Goal: Information Seeking & Learning: Check status

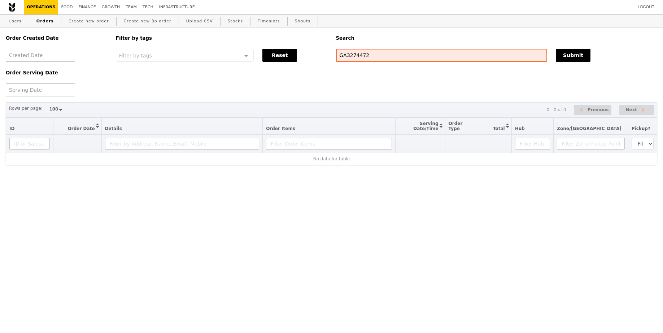
select select "100"
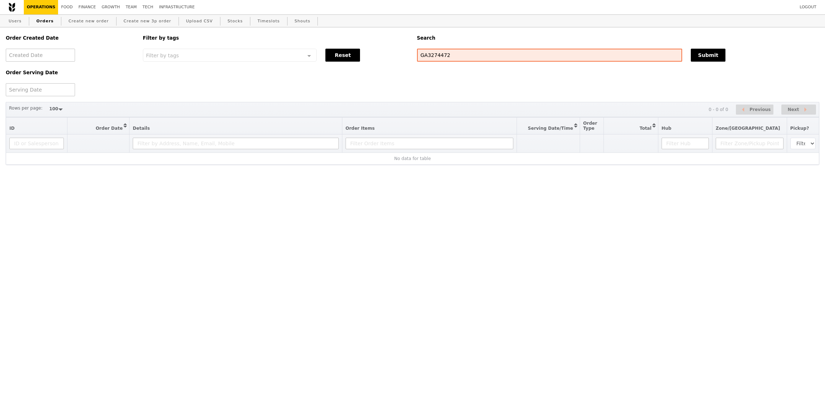
select select "100"
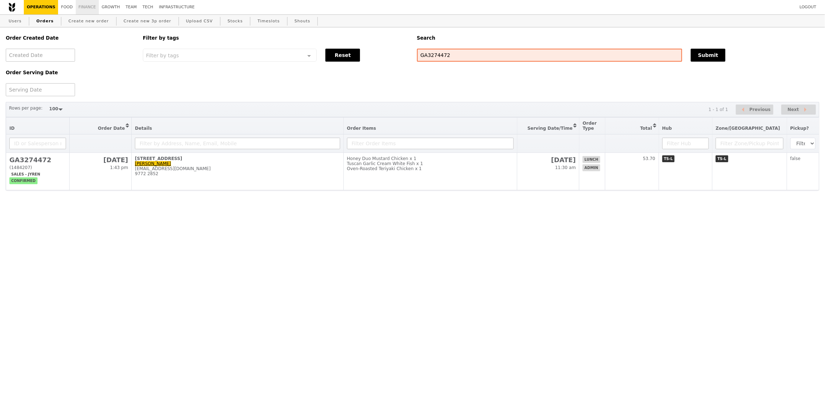
click at [87, 4] on link "Finance" at bounding box center [87, 7] width 23 height 14
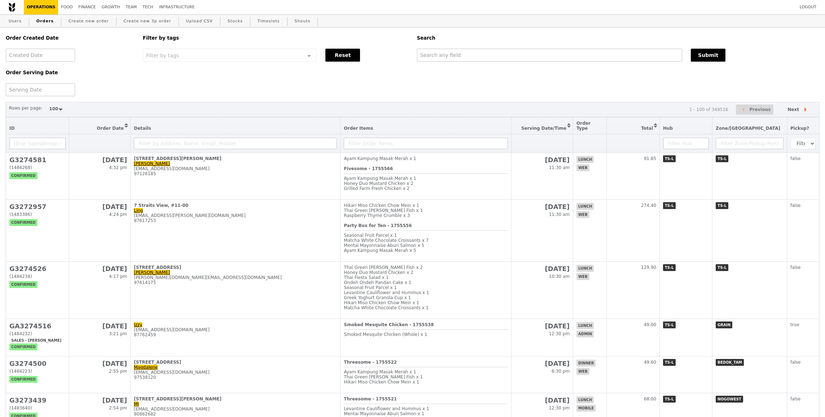
select select "100"
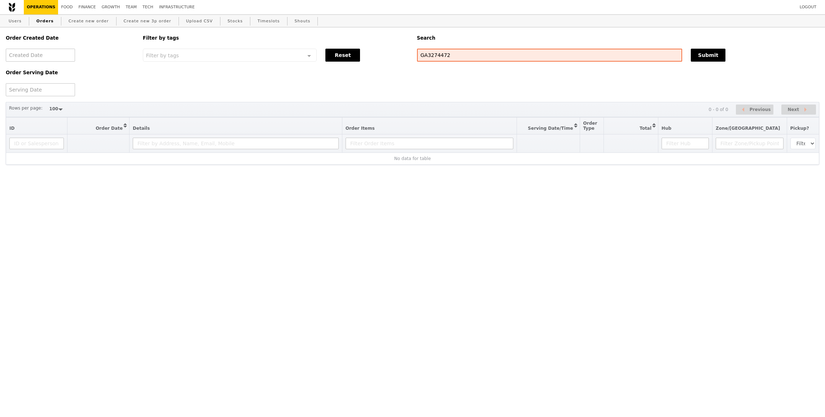
select select "100"
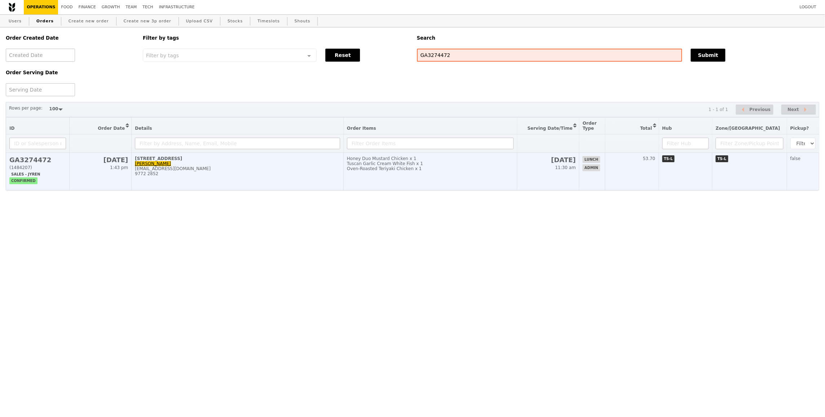
click at [301, 183] on td "[STREET_ADDRESS]-00 Simon [EMAIL_ADDRESS][DOMAIN_NAME] 9772 2852" at bounding box center [238, 172] width 212 height 38
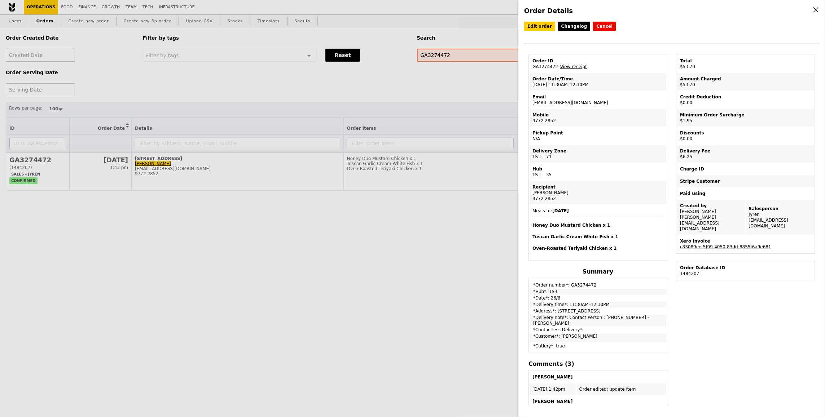
click at [750, 245] on link "c83089ee-5f99-4050-83dd-8855f6a9e681" at bounding box center [725, 247] width 91 height 5
click at [368, 136] on div "Order Details Edit order Changelog Cancel Order ID GA3274472 – View receipt Ord…" at bounding box center [412, 208] width 825 height 417
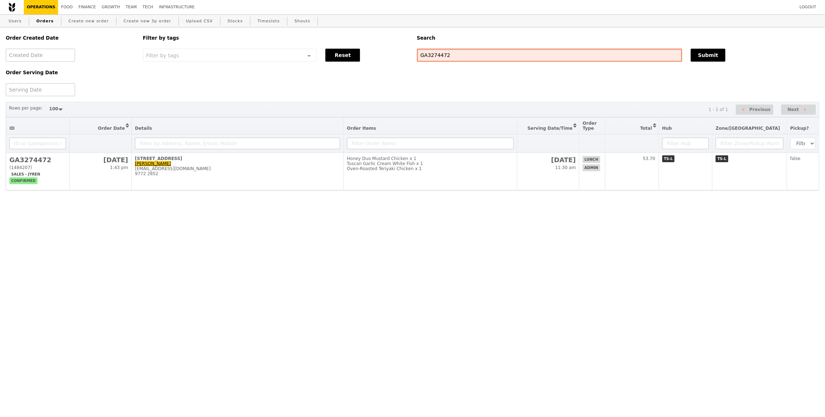
click at [452, 60] on input "GA3274472" at bounding box center [550, 55] width 266 height 13
paste input "[EMAIL_ADDRESS][DOMAIN_NAME]"
type input "[EMAIL_ADDRESS][DOMAIN_NAME]"
click at [716, 51] on button "Submit" at bounding box center [708, 55] width 35 height 13
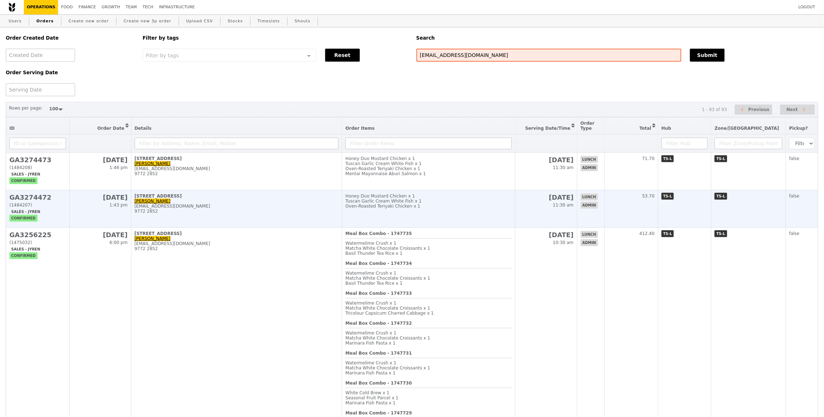
click at [431, 212] on td "Honey Duo Mustard Chicken x 1 Tuscan Garlic Cream White Fish x 1 Oven‑Roasted T…" at bounding box center [428, 209] width 173 height 38
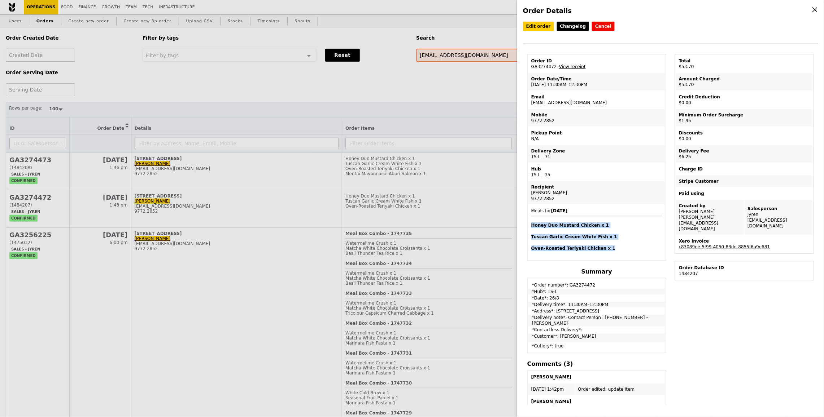
drag, startPoint x: 614, startPoint y: 245, endPoint x: 532, endPoint y: 224, distance: 84.7
click at [532, 224] on span "Meals for 2025-8-26 Honey Duo Mustard Chicken x 1 Tuscan Garlic Cream White Fis…" at bounding box center [596, 230] width 131 height 43
copy span "Honey Duo Mustard Chicken x 1 Tuscan Garlic Cream White Fish x 1 Oven‑Roasted T…"
click at [446, 148] on div "Order Details Edit order Changelog Cancel Order ID GA3274472 – View receipt Ord…" at bounding box center [412, 208] width 824 height 417
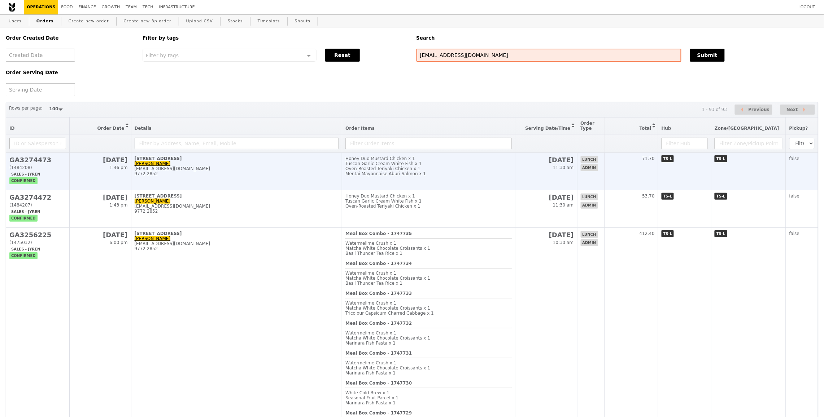
click at [449, 171] on div "Oven‑Roasted Teriyaki Chicken x 1" at bounding box center [428, 168] width 166 height 5
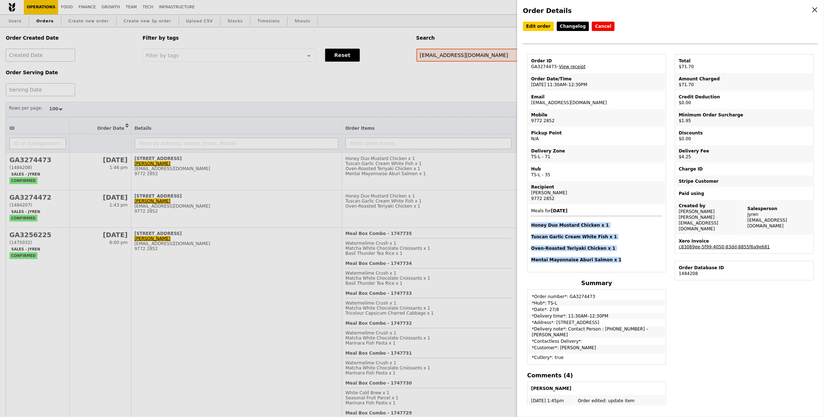
drag, startPoint x: 617, startPoint y: 260, endPoint x: 530, endPoint y: 222, distance: 95.6
click at [530, 222] on td "Meals for 2025-8-27 Honey Duo Mustard Chicken x 1 Tuscan Garlic Cream White Fis…" at bounding box center [596, 238] width 137 height 66
copy span "Honey Duo Mustard Chicken x 1 Tuscan Garlic Cream White Fish x 1 Oven‑Roasted T…"
click at [574, 134] on div "Pickup Point" at bounding box center [596, 133] width 131 height 6
click at [408, 181] on div "Order Details Edit order Changelog Cancel Order ID GA3274473 – View receipt Ord…" at bounding box center [412, 208] width 824 height 417
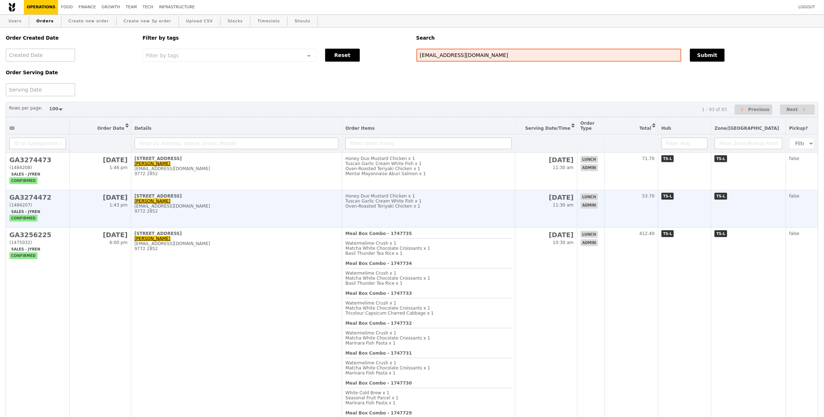
click at [409, 215] on td "Honey Duo Mustard Chicken x 1 Tuscan Garlic Cream White Fish x 1 Oven‑Roasted T…" at bounding box center [428, 209] width 173 height 38
